Goal: Information Seeking & Learning: Learn about a topic

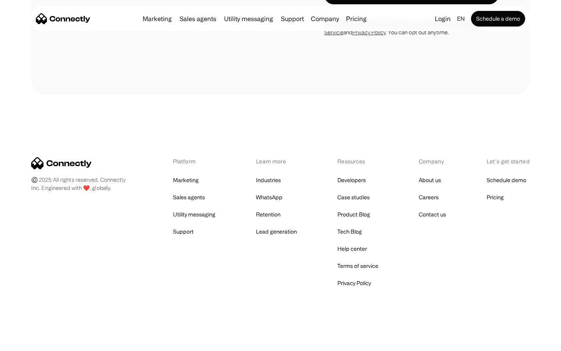
scroll to position [657, 0]
